Goal: Task Accomplishment & Management: Manage account settings

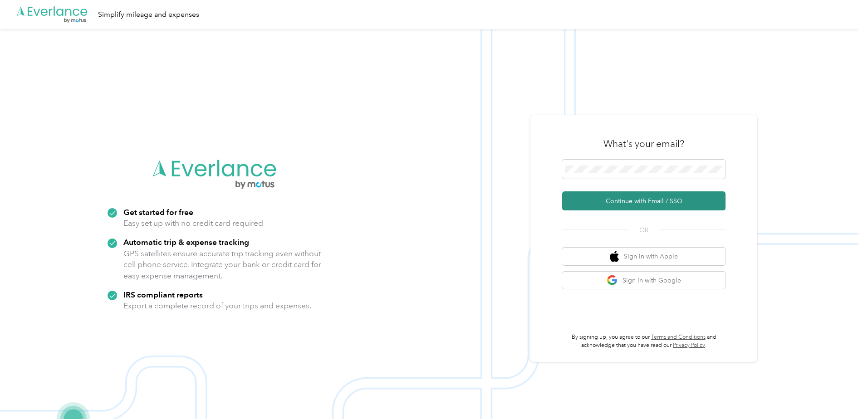
click at [628, 195] on button "Continue with Email / SSO" at bounding box center [643, 200] width 163 height 19
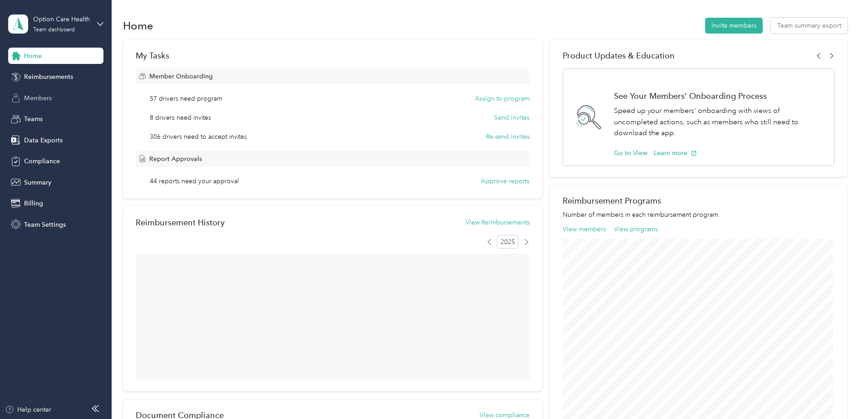
click at [38, 105] on div "Members" at bounding box center [55, 98] width 95 height 16
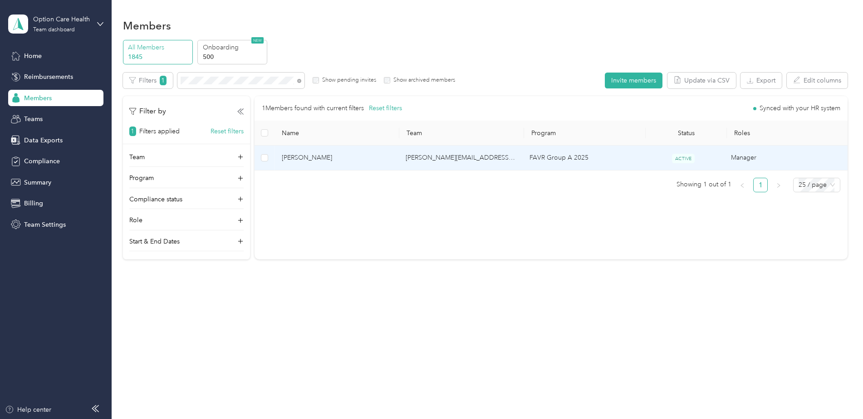
click at [366, 160] on span "[PERSON_NAME]" at bounding box center [336, 158] width 109 height 10
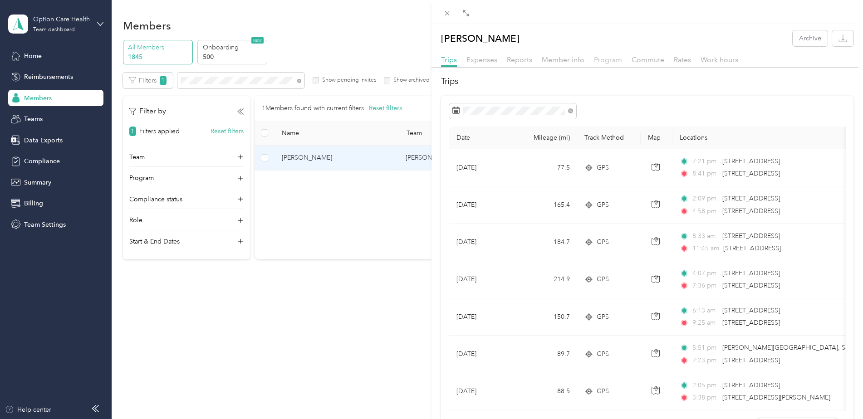
click at [608, 62] on span "Program" at bounding box center [608, 59] width 28 height 9
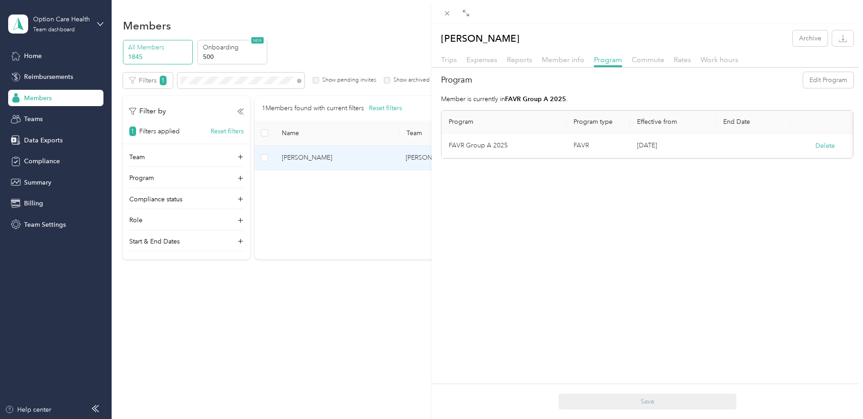
click at [49, 227] on div "[PERSON_NAME] Archive Trips Expenses Reports Member info Program Commute Rates …" at bounding box center [431, 209] width 863 height 419
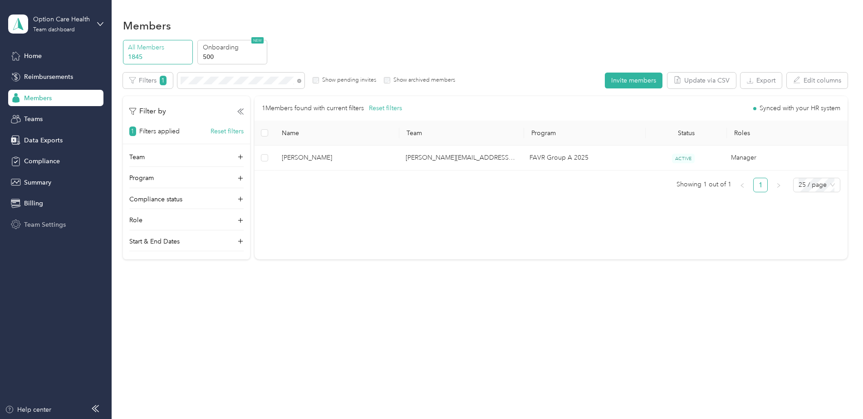
click at [59, 225] on span "Team Settings" at bounding box center [45, 225] width 42 height 10
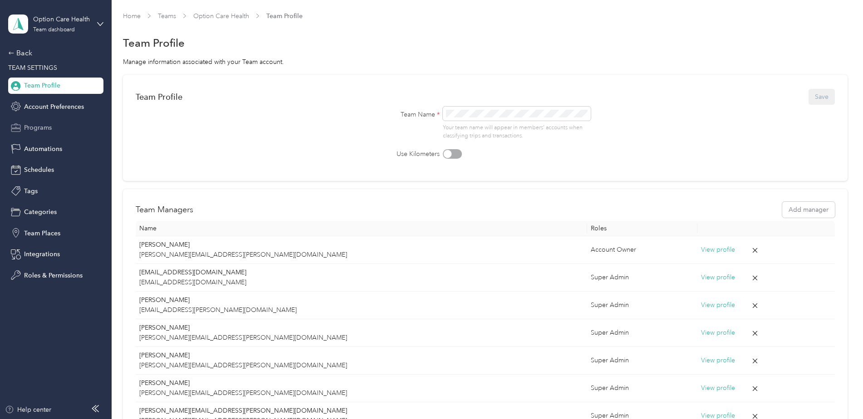
click at [41, 126] on span "Programs" at bounding box center [38, 128] width 28 height 10
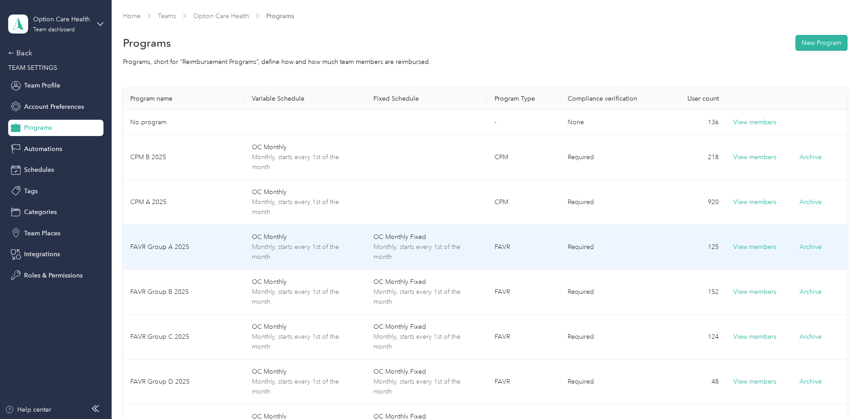
click at [200, 255] on td "FAVR Group A 2025" at bounding box center [184, 247] width 122 height 45
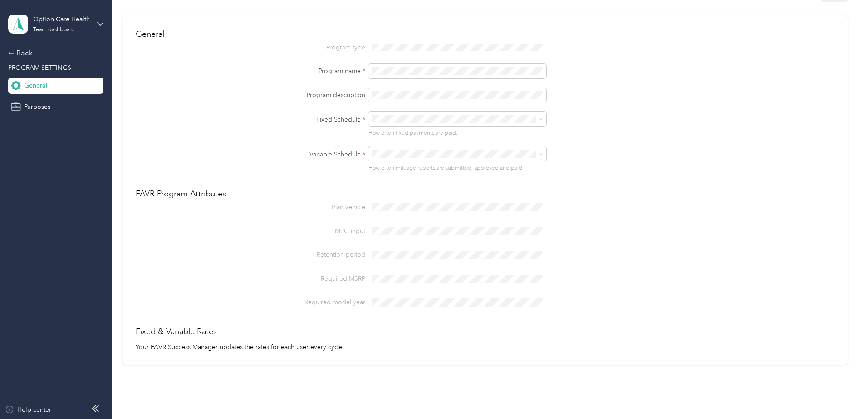
scroll to position [52, 0]
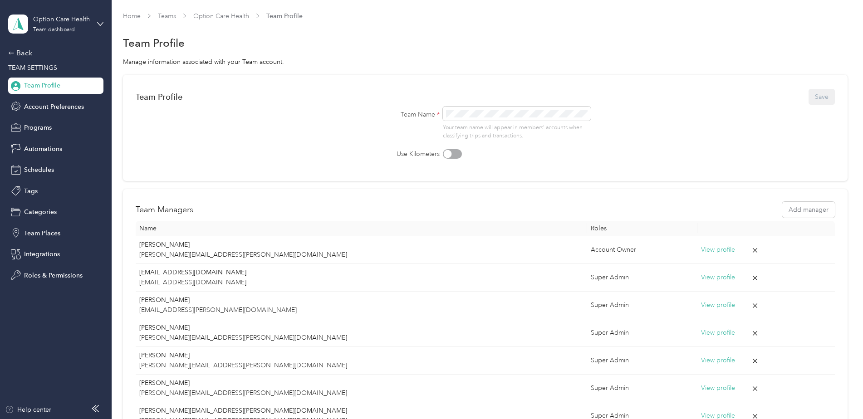
click at [132, 11] on span "Home" at bounding box center [132, 16] width 18 height 10
click at [137, 16] on link "Home" at bounding box center [132, 16] width 18 height 8
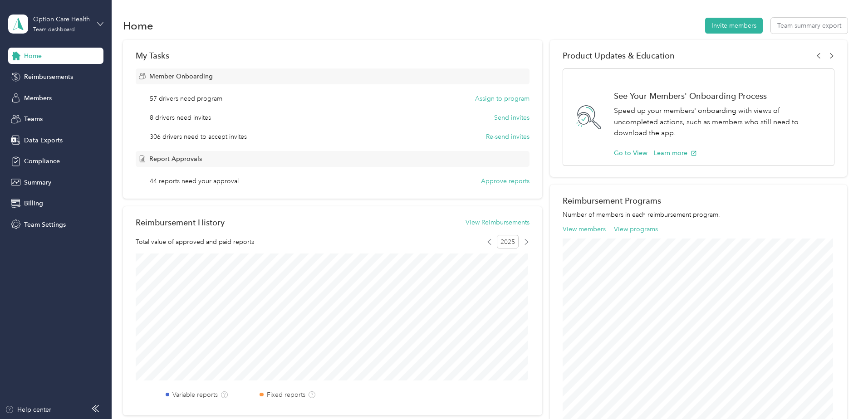
click at [100, 21] on icon at bounding box center [100, 24] width 6 height 6
click at [48, 119] on div "Log out" at bounding box center [104, 116] width 178 height 16
